Goal: Task Accomplishment & Management: Complete application form

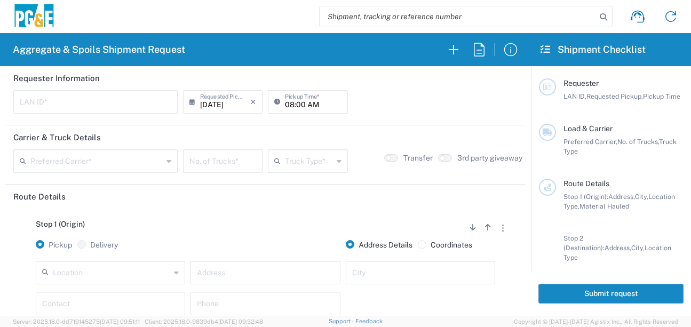
click at [119, 272] on input "text" at bounding box center [111, 272] width 117 height 19
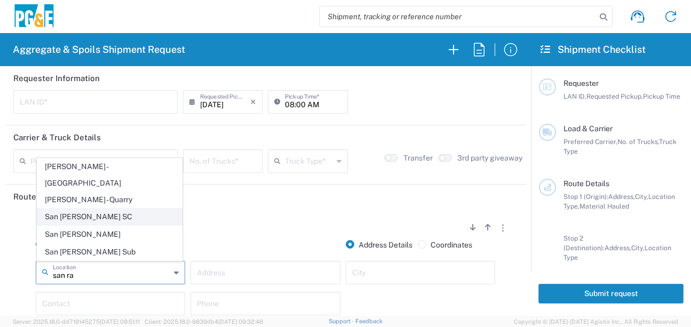
click at [108, 217] on span "San [PERSON_NAME] SC" at bounding box center [109, 217] width 145 height 17
type input "San [PERSON_NAME] SC"
type input "[STREET_ADDRESS][PERSON_NAME]"
type input "[GEOGRAPHIC_DATA][PERSON_NAME]"
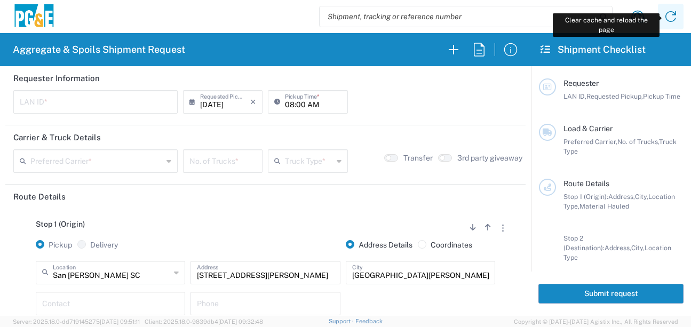
click at [676, 18] on icon at bounding box center [671, 16] width 11 height 11
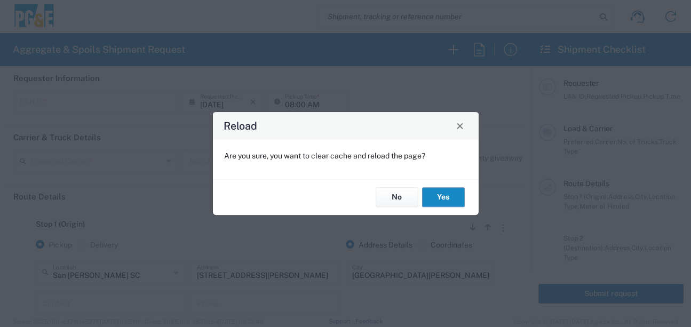
click at [447, 191] on button "Yes" at bounding box center [443, 198] width 43 height 20
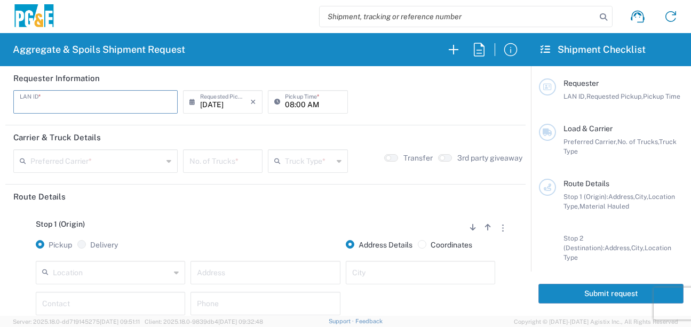
click at [80, 101] on input "text" at bounding box center [96, 101] width 152 height 19
type input "D4A6"
click at [286, 100] on input "08:00 AM" at bounding box center [313, 101] width 56 height 19
type input "06:00 AM"
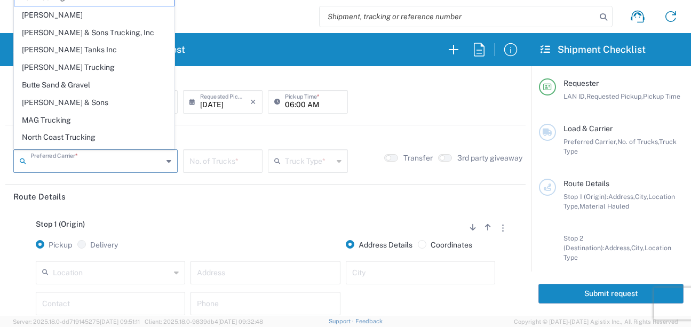
click at [135, 162] on input "text" at bounding box center [96, 160] width 132 height 19
click at [80, 69] on span "[PERSON_NAME] Trucking" at bounding box center [94, 67] width 160 height 17
type input "[PERSON_NAME] Trucking"
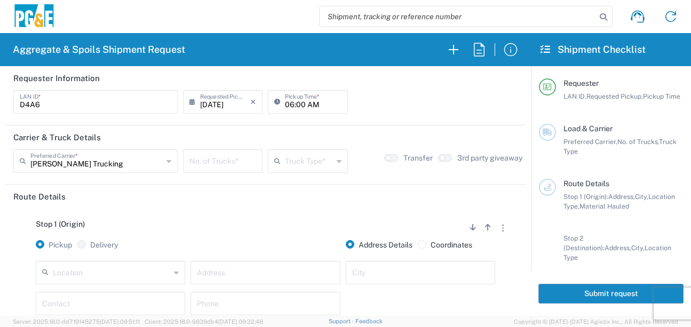
click at [238, 161] on input "number" at bounding box center [222, 160] width 67 height 19
type input "6"
click at [296, 159] on input "text" at bounding box center [309, 160] width 48 height 19
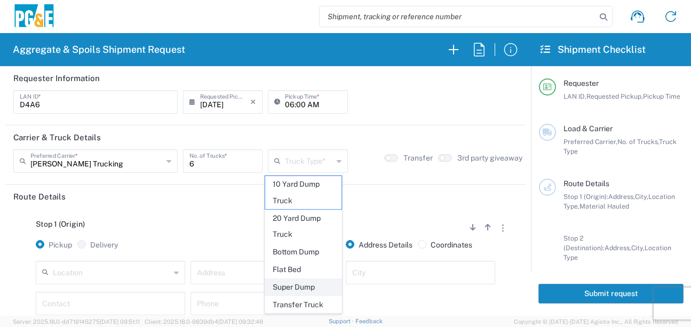
click at [306, 287] on span "Super Dump" at bounding box center [303, 287] width 76 height 17
type input "Super Dump"
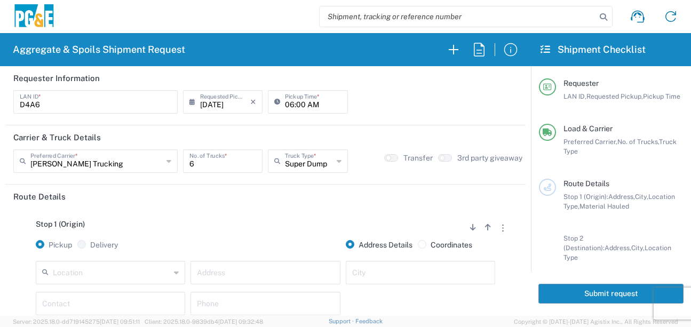
click at [278, 239] on div "Stop 1 (Origin) Add Stop Above Add Stop Below Remove Stop" at bounding box center [265, 230] width 504 height 20
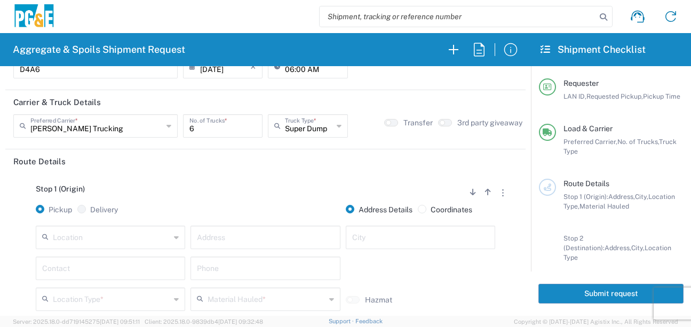
scroll to position [53, 0]
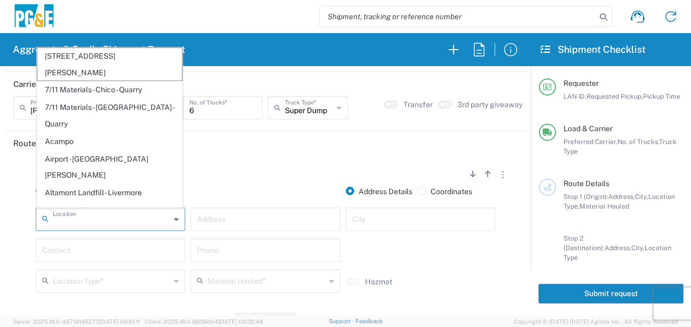
click at [134, 218] on input "text" at bounding box center [111, 218] width 117 height 19
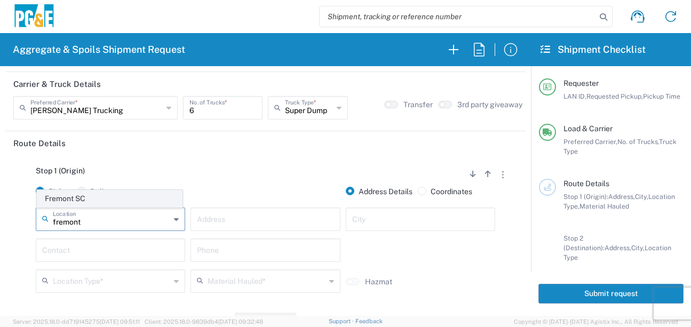
click at [100, 200] on span "Fremont SC" at bounding box center [109, 199] width 145 height 17
type input "Fremont SC"
type input "41800 Boscell Rd"
type input "Fremont"
type input "Business No Loading Dock"
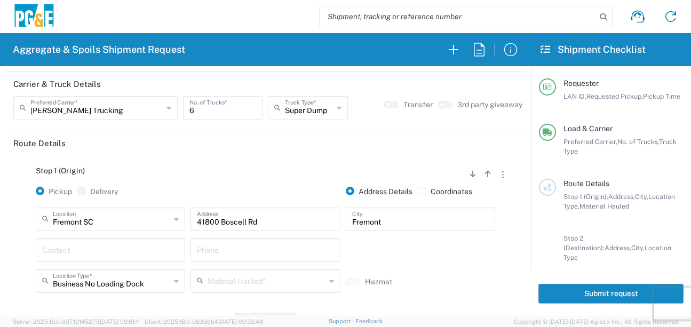
click at [97, 252] on input "text" at bounding box center [110, 249] width 137 height 19
type input "[PERSON_NAME]"
click at [198, 254] on input "text" at bounding box center [265, 249] width 137 height 19
type input "[PHONE_NUMBER]"
click at [223, 289] on input "text" at bounding box center [266, 280] width 117 height 19
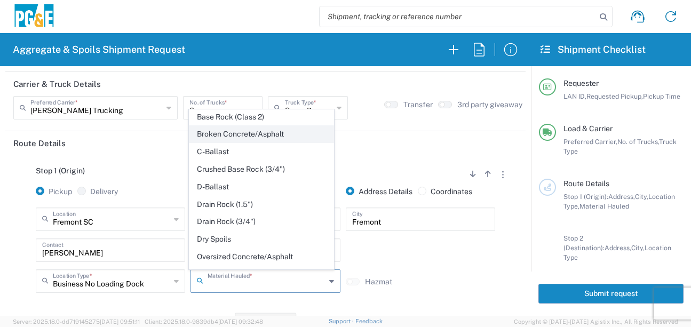
scroll to position [107, 0]
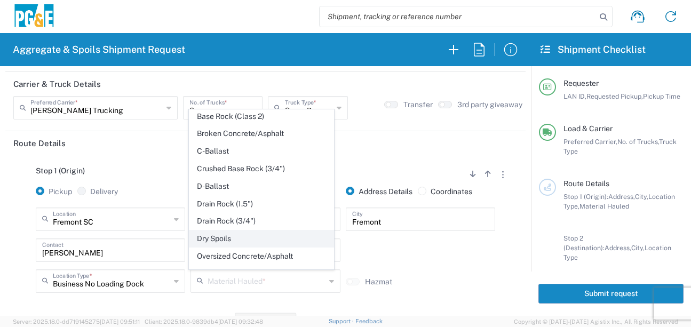
click at [216, 247] on span "Dry Spoils" at bounding box center [261, 239] width 145 height 17
type input "Dry Spoils"
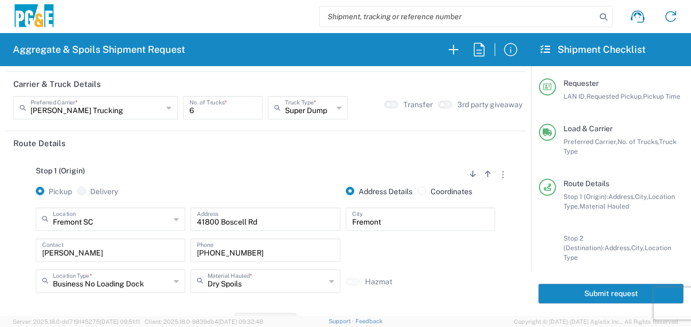
click at [175, 301] on div "Business No Loading Dock Location Type * Business No Loading Dock Business (Gen…" at bounding box center [110, 285] width 155 height 31
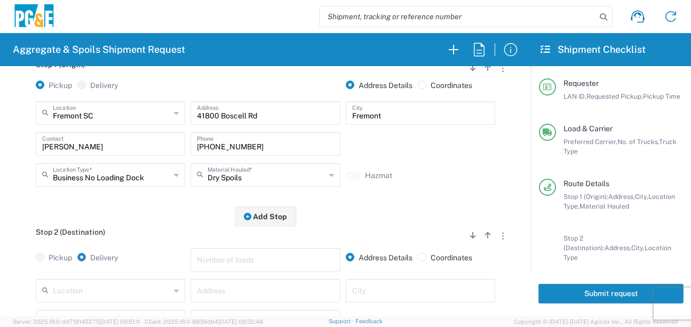
scroll to position [160, 0]
click at [96, 291] on input "text" at bounding box center [111, 289] width 117 height 19
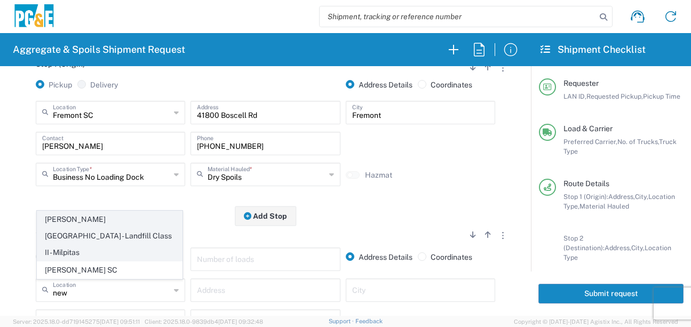
click at [96, 238] on span "[PERSON_NAME][GEOGRAPHIC_DATA] - Landfill Class II - Milpitas" at bounding box center [109, 235] width 145 height 49
type input "[PERSON_NAME][GEOGRAPHIC_DATA] - Landfill Class II - Milpitas"
type input "[STREET_ADDRESS][PERSON_NAME]"
type input "Milpitas"
type input "Landfill"
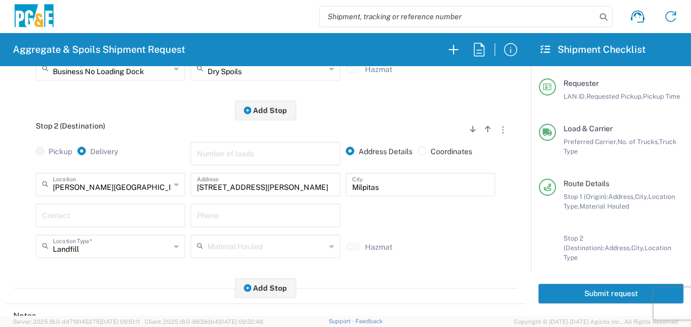
scroll to position [267, 0]
click at [94, 215] on input "text" at bounding box center [110, 213] width 137 height 19
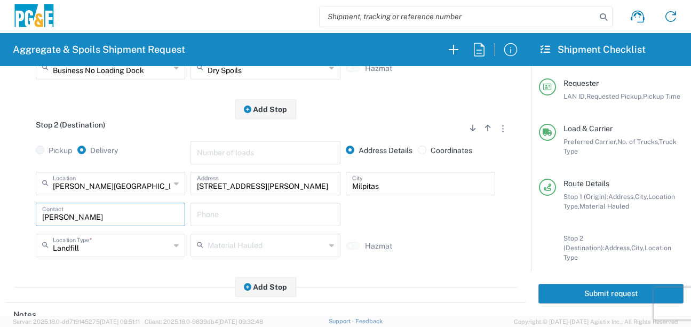
type input "[PERSON_NAME]"
click at [240, 212] on input "text" at bounding box center [265, 213] width 137 height 19
type input "[PHONE_NUMBER]"
click at [161, 272] on div "Stop 2 (Destination) Add Stop Above Add Stop Below Remove Stop Pickup Delivery …" at bounding box center [265, 198] width 504 height 178
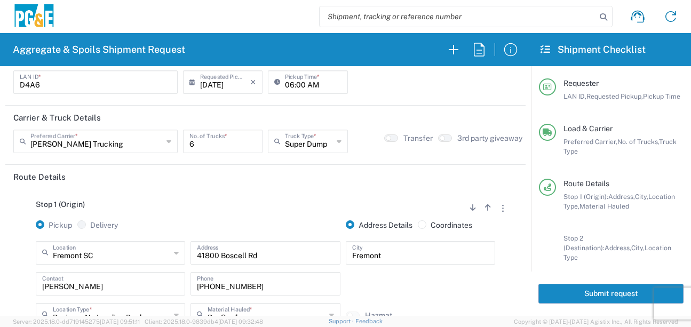
scroll to position [0, 0]
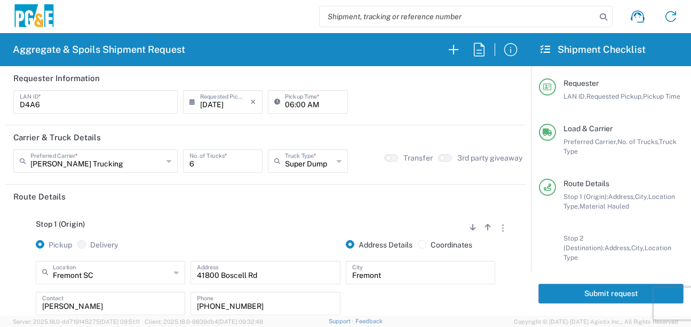
click at [617, 297] on button "Submit request" at bounding box center [611, 294] width 145 height 20
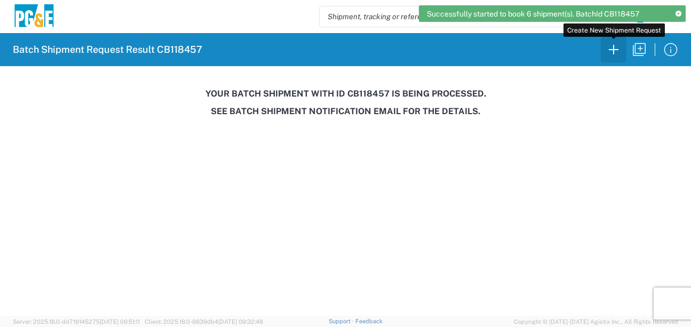
click at [610, 50] on icon "button" at bounding box center [614, 50] width 10 height 10
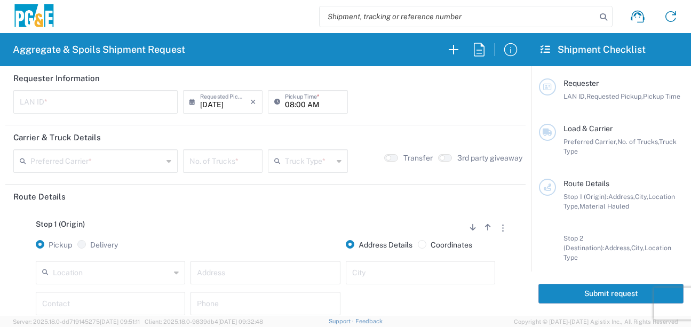
click at [42, 106] on input "text" at bounding box center [96, 101] width 152 height 19
type input "LXRJ"
click at [288, 102] on input "08:00 AM" at bounding box center [313, 101] width 56 height 19
click at [296, 102] on input "05:00 AM" at bounding box center [313, 101] width 56 height 19
type input "05:30 AM"
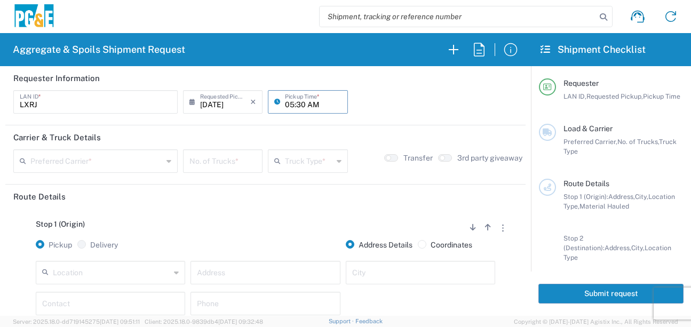
click at [148, 163] on input "text" at bounding box center [96, 160] width 132 height 19
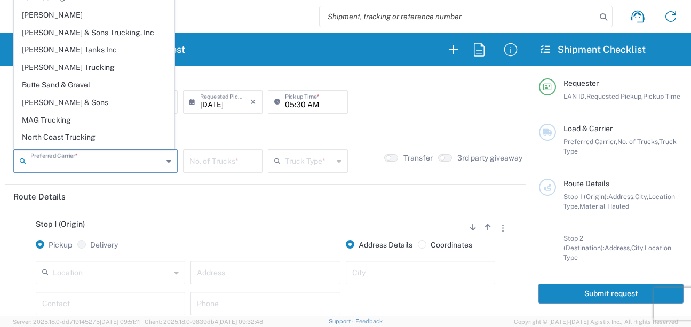
click at [69, 65] on span "[PERSON_NAME] Trucking" at bounding box center [94, 67] width 160 height 17
type input "[PERSON_NAME] Trucking"
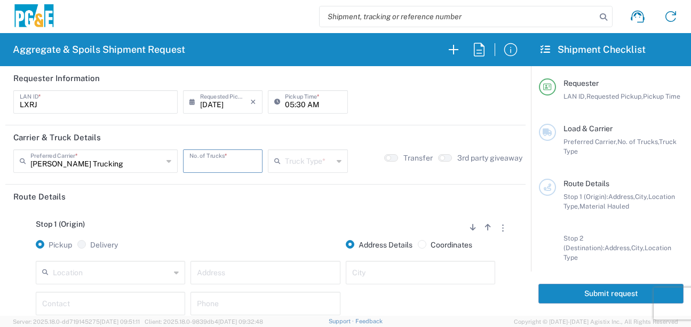
click at [227, 165] on input "number" at bounding box center [222, 160] width 67 height 19
type input "8"
click at [285, 165] on input "text" at bounding box center [309, 160] width 48 height 19
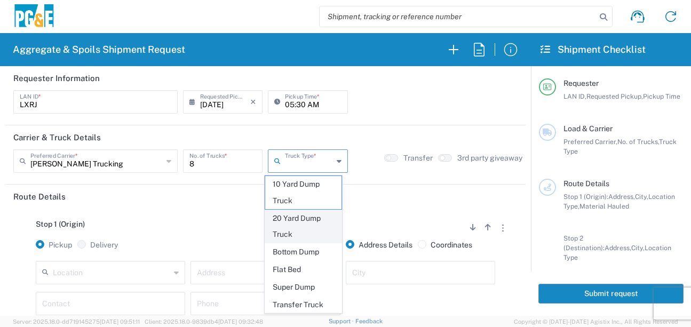
click at [285, 228] on span "20 Yard Dump Truck" at bounding box center [303, 226] width 76 height 33
type input "20 Yard Dump Truck"
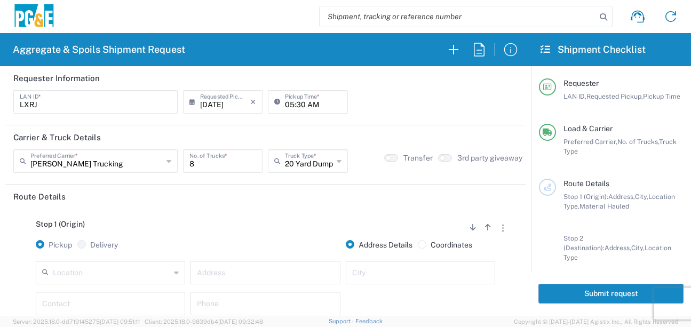
click at [273, 220] on div "Stop 1 (Origin) Add Stop Above Add Stop Below Remove Stop Pickup Delivery Addre…" at bounding box center [265, 293] width 504 height 168
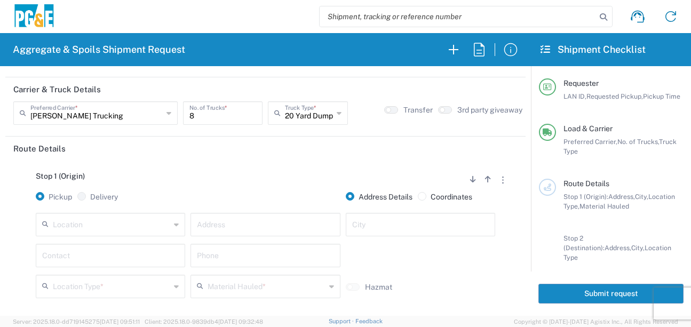
scroll to position [107, 0]
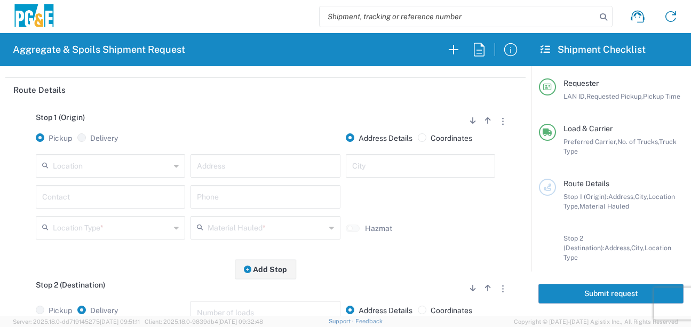
click at [128, 165] on input "text" at bounding box center [111, 165] width 117 height 19
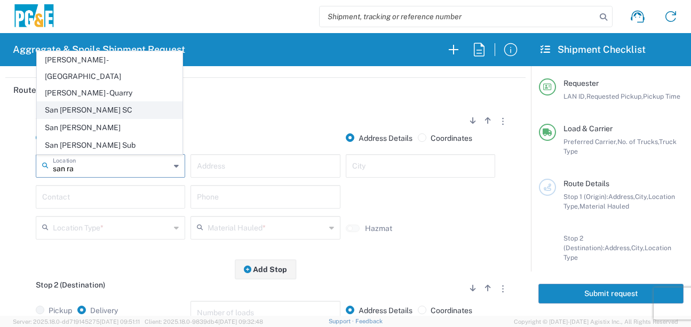
click at [97, 112] on span "San [PERSON_NAME] SC" at bounding box center [109, 110] width 145 height 17
type input "San [PERSON_NAME] SC"
type input "[STREET_ADDRESS][PERSON_NAME]"
type input "[GEOGRAPHIC_DATA][PERSON_NAME]"
type input "Business No Loading Dock"
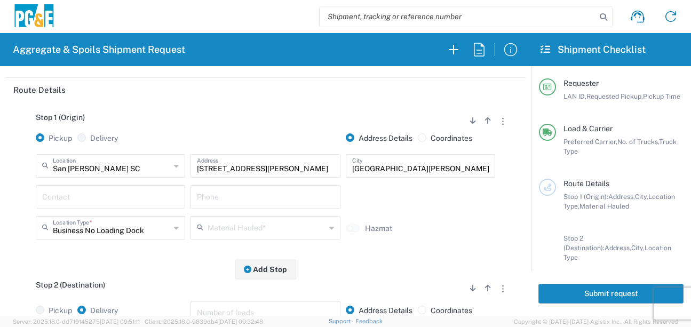
click at [97, 197] on input "text" at bounding box center [110, 196] width 137 height 19
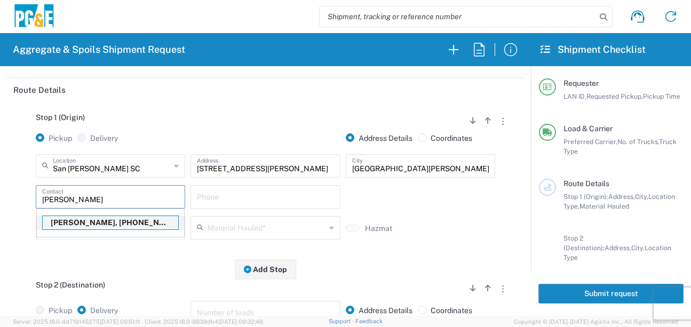
click at [106, 225] on p "[PERSON_NAME], [PHONE_NUMBER]" at bounding box center [111, 222] width 136 height 13
type input "[PERSON_NAME]"
type input "[PHONE_NUMBER]"
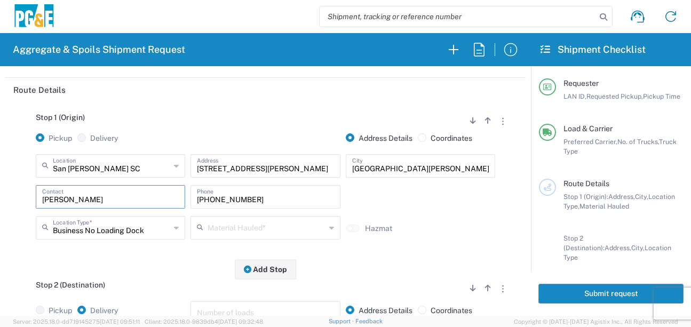
click at [218, 222] on input "text" at bounding box center [266, 227] width 117 height 19
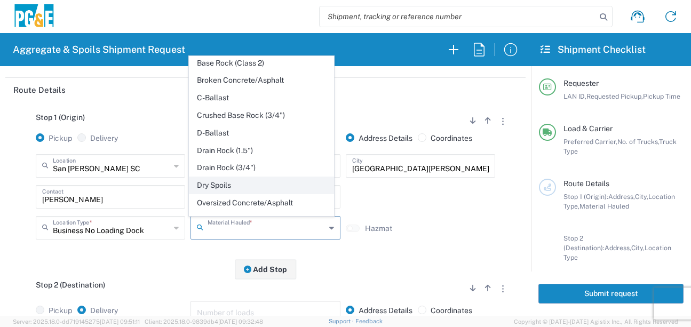
click at [220, 194] on span "Dry Spoils" at bounding box center [261, 185] width 145 height 17
type input "Dry Spoils"
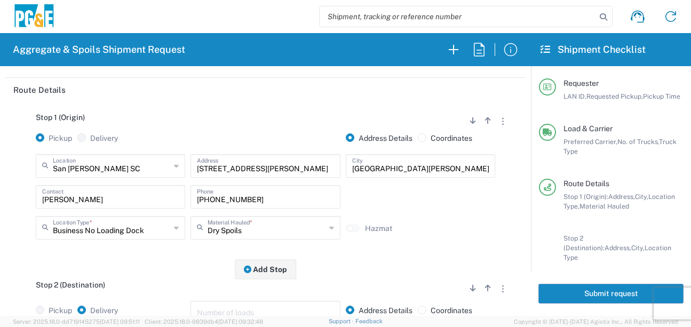
click at [169, 258] on div "Stop 1 (Origin) Add Stop Above Add Stop Below Remove Stop Pickup Delivery Addre…" at bounding box center [265, 186] width 504 height 168
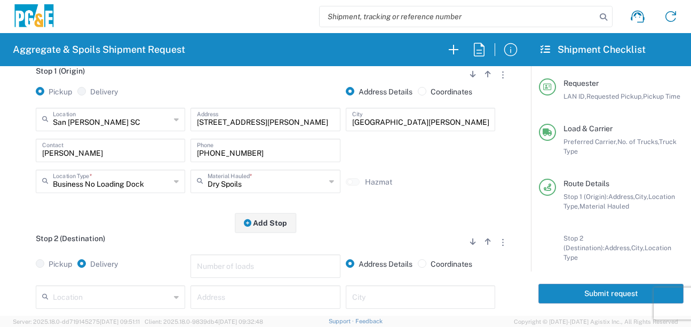
scroll to position [214, 0]
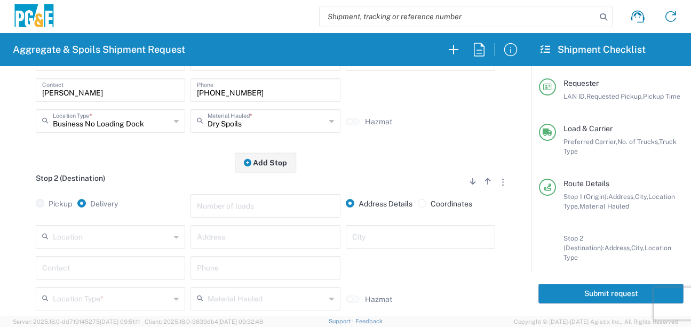
click at [124, 239] on input "text" at bounding box center [111, 236] width 117 height 19
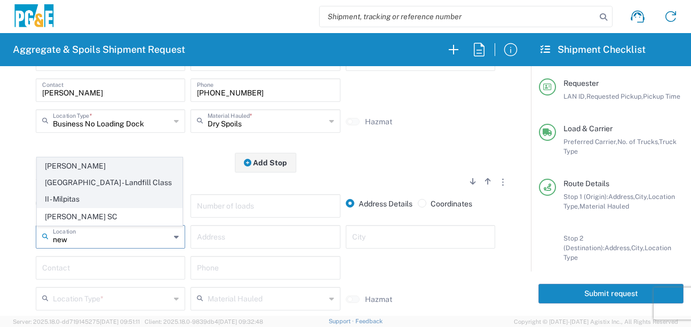
click at [122, 181] on span "[PERSON_NAME][GEOGRAPHIC_DATA] - Landfill Class II - Milpitas" at bounding box center [109, 182] width 145 height 49
type input "[PERSON_NAME][GEOGRAPHIC_DATA] - Landfill Class II - Milpitas"
type input "[STREET_ADDRESS][PERSON_NAME]"
type input "Milpitas"
type input "Landfill"
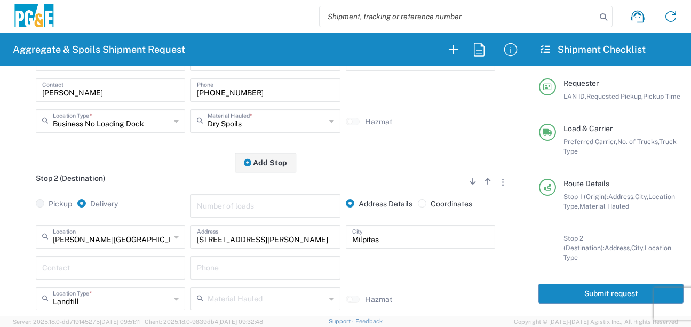
drag, startPoint x: 123, startPoint y: 272, endPoint x: 137, endPoint y: 293, distance: 25.2
click at [139, 297] on div "[PERSON_NAME][GEOGRAPHIC_DATA] - Landfill Class II - [GEOGRAPHIC_DATA] Location…" at bounding box center [265, 271] width 504 height 93
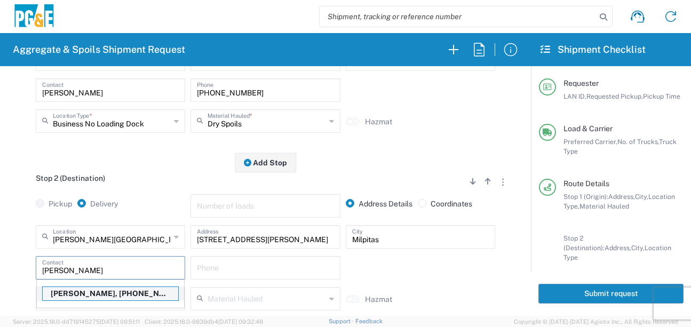
click at [129, 299] on p "[PERSON_NAME], [PHONE_NUMBER]" at bounding box center [111, 293] width 136 height 13
type input "[PERSON_NAME]"
type input "[PHONE_NUMBER]"
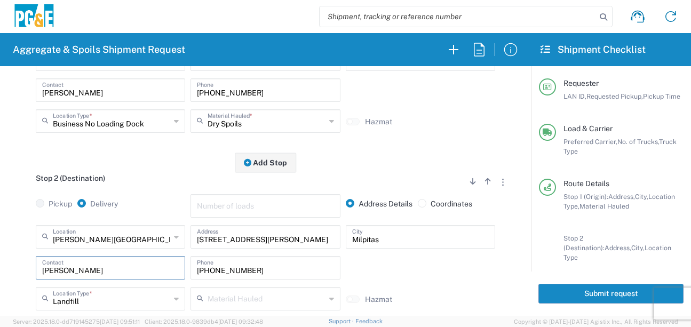
click at [1, 249] on form "Requester Information LXRJ LAN ID * [DATE] × Requested Pickup * Cancel Apply 05…" at bounding box center [265, 191] width 531 height 250
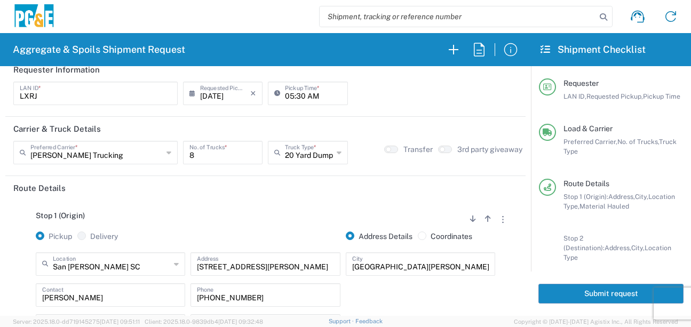
scroll to position [0, 0]
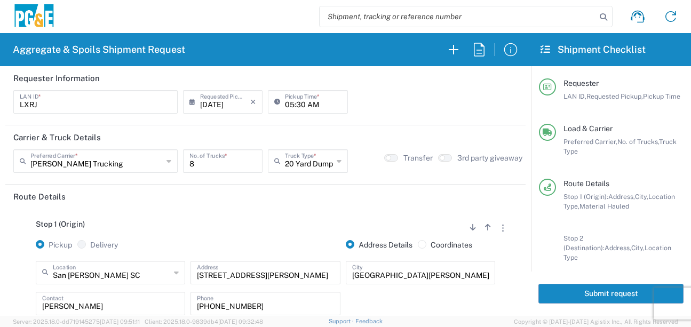
click at [581, 298] on button "Submit request" at bounding box center [611, 294] width 145 height 20
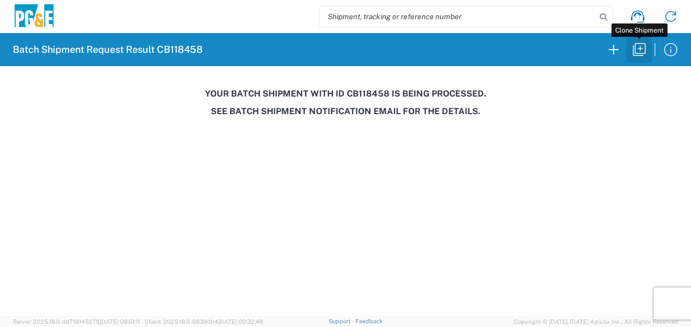
click at [636, 51] on icon "button" at bounding box center [639, 49] width 13 height 13
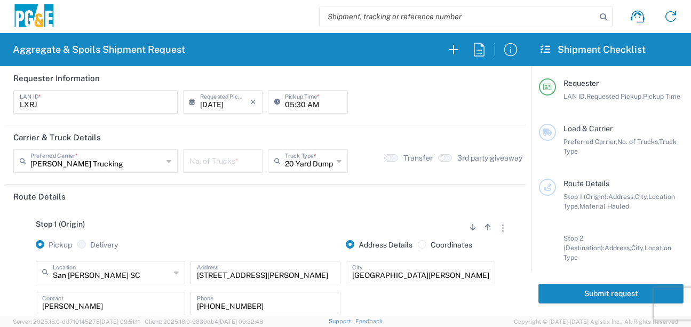
click at [208, 164] on input "number" at bounding box center [222, 160] width 67 height 19
type input "2"
click at [218, 209] on div "Stop 1 (Origin) Add Stop Above Add Stop Below Remove Stop Pickup Delivery Addre…" at bounding box center [265, 293] width 504 height 168
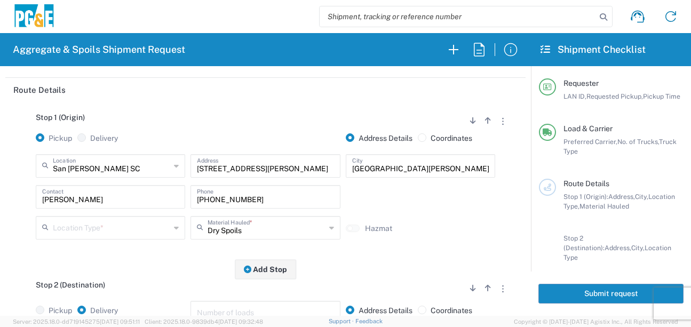
scroll to position [160, 0]
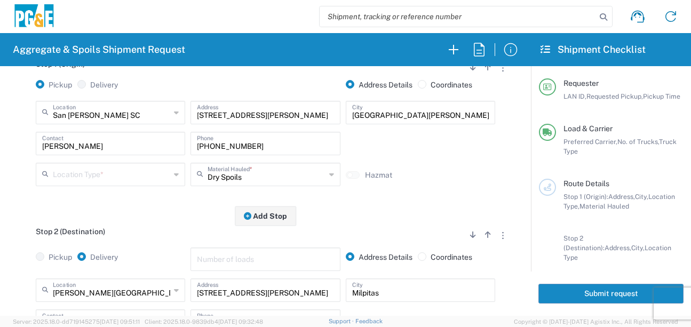
click at [129, 176] on input "text" at bounding box center [111, 173] width 117 height 19
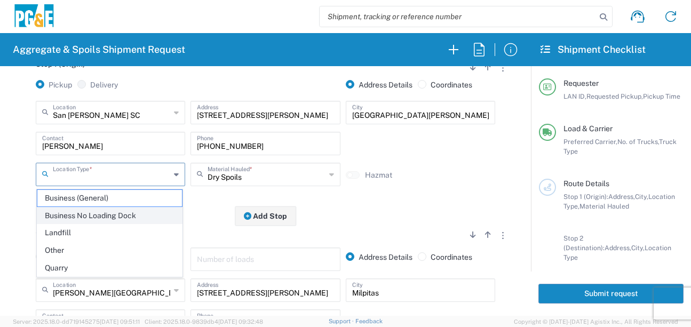
click at [95, 219] on span "Business No Loading Dock" at bounding box center [109, 216] width 145 height 17
type input "Business No Loading Dock"
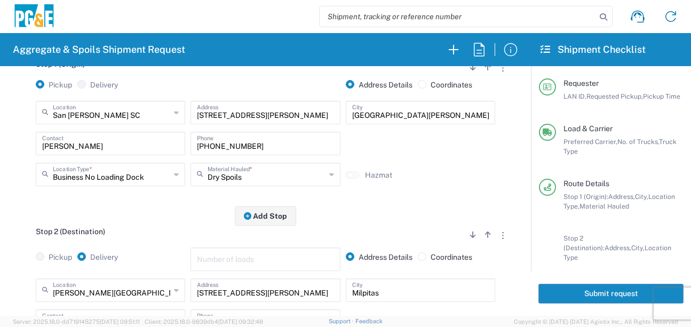
click at [130, 215] on div "Stop 1 (Origin) Add Stop Above Add Stop Below Remove Stop Pickup Delivery Addre…" at bounding box center [265, 133] width 504 height 168
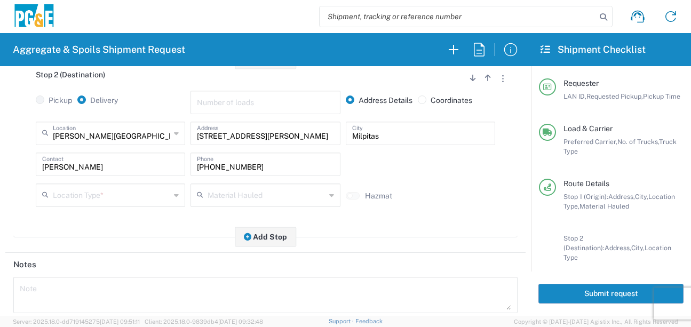
scroll to position [320, 0]
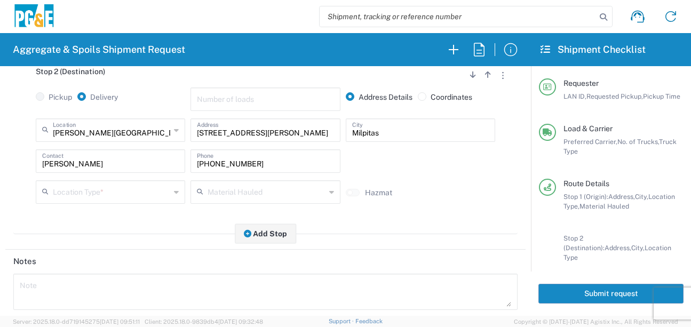
click at [97, 200] on input "text" at bounding box center [111, 191] width 117 height 19
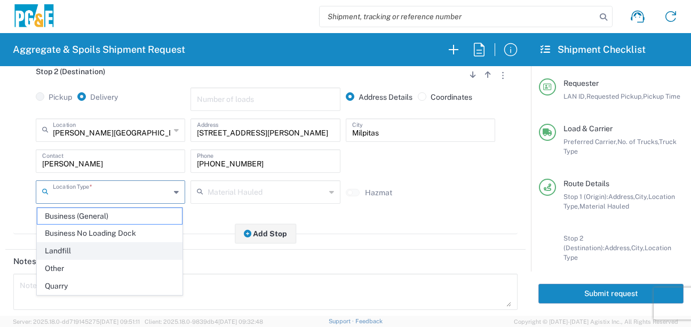
click at [68, 250] on span "Landfill" at bounding box center [109, 251] width 145 height 17
type input "Landfill"
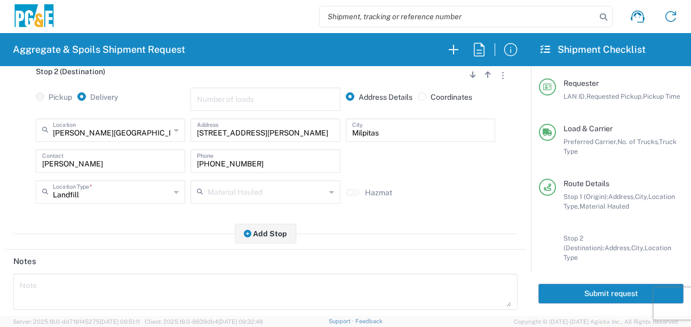
click at [125, 231] on div "Stop 2 (Destination) Add Stop Above Add Stop Below Remove Stop Pickup Delivery …" at bounding box center [265, 145] width 504 height 178
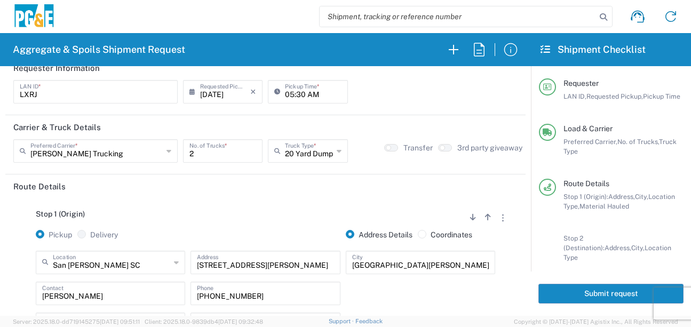
scroll to position [0, 0]
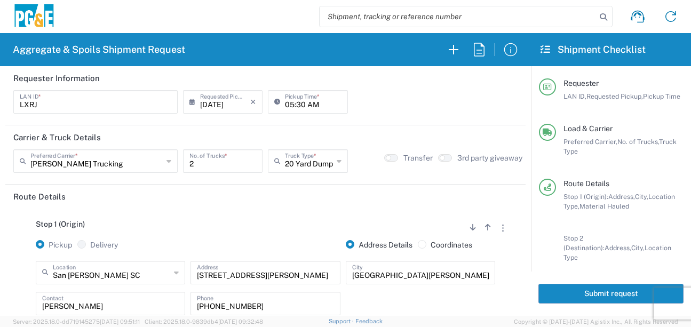
click at [559, 288] on button "Submit request" at bounding box center [611, 294] width 145 height 20
